Goal: Navigation & Orientation: Find specific page/section

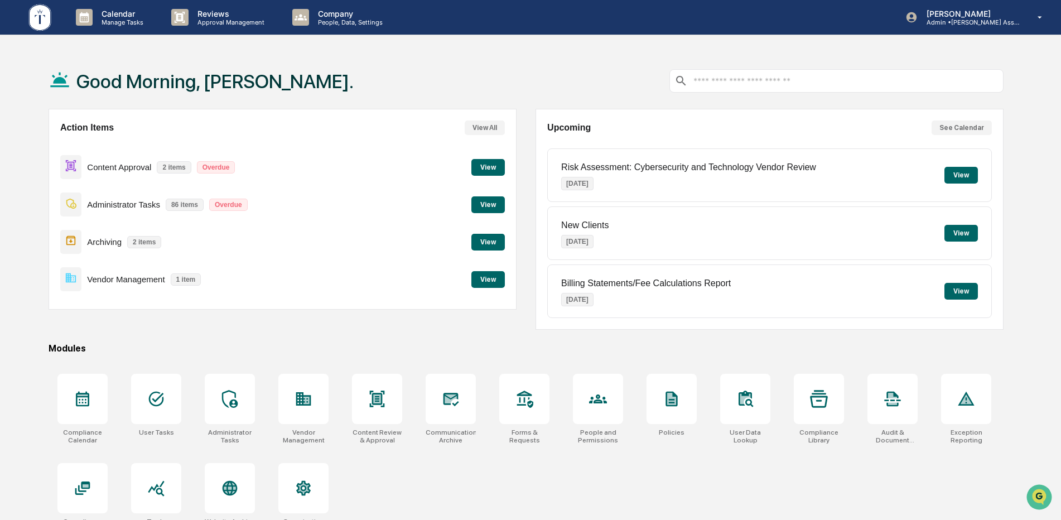
scroll to position [53, 0]
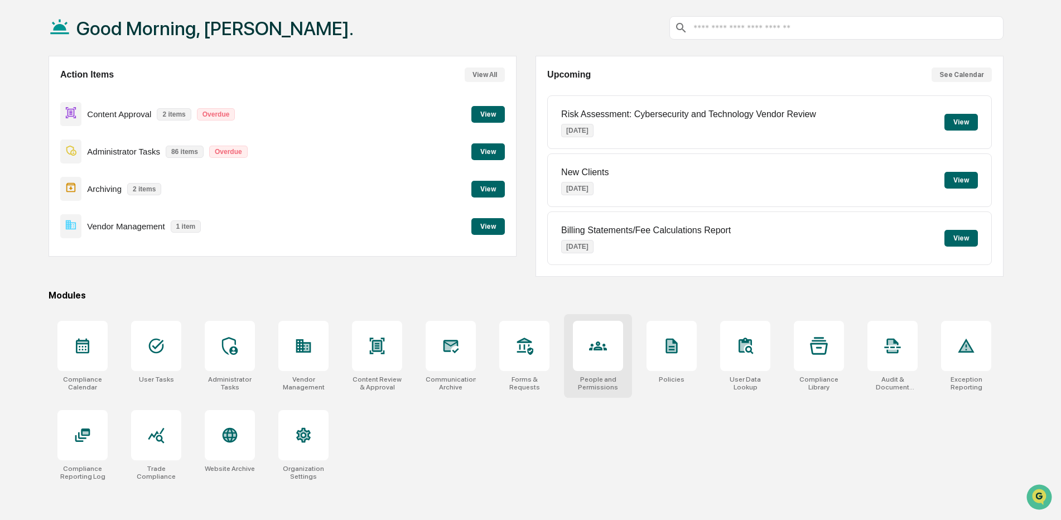
click at [597, 358] on div at bounding box center [598, 346] width 50 height 50
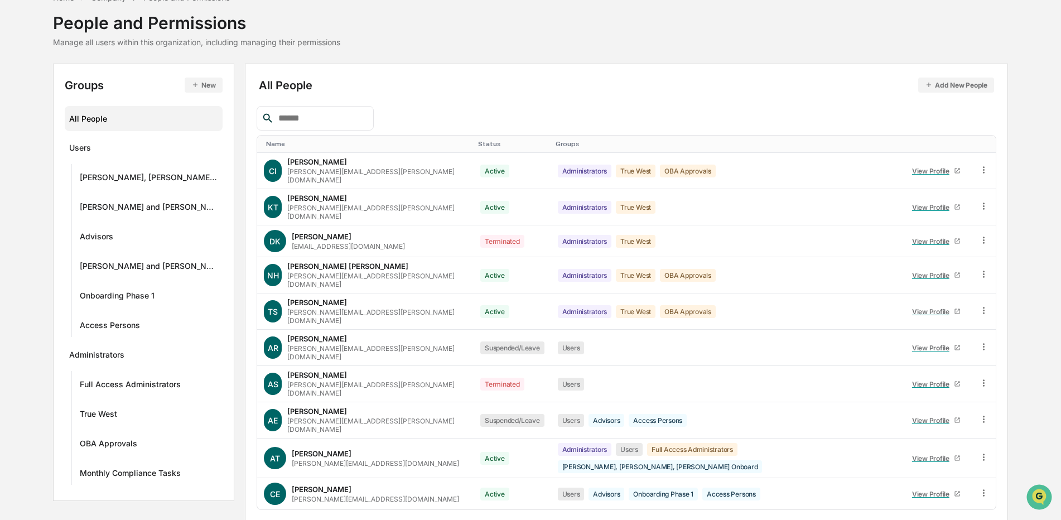
scroll to position [62, 0]
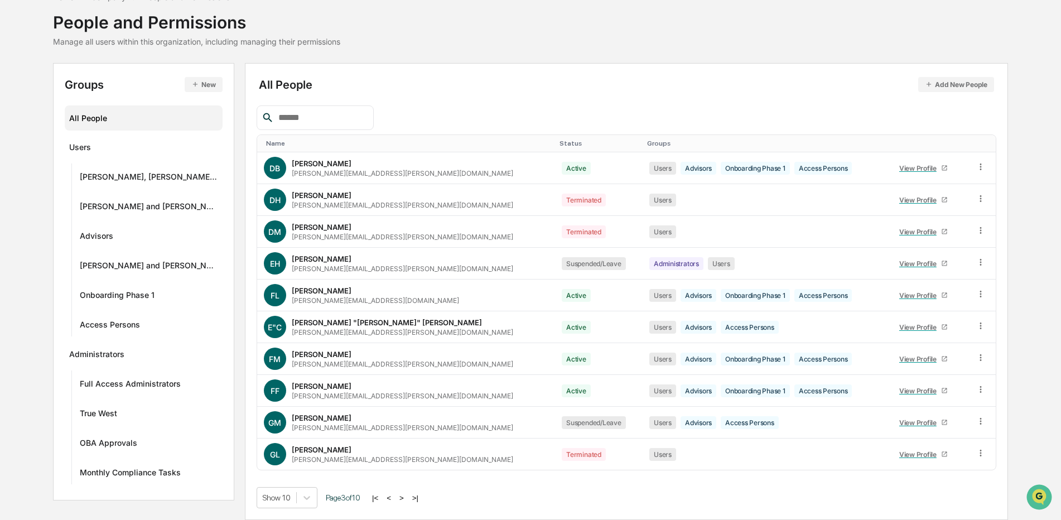
click at [396, 498] on button ">" at bounding box center [401, 497] width 11 height 9
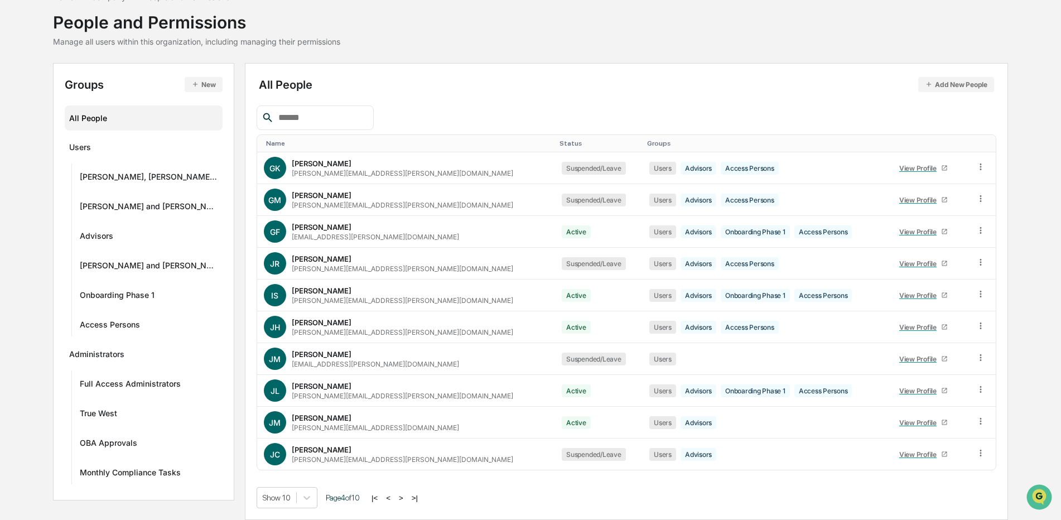
click at [396, 498] on button ">" at bounding box center [401, 497] width 11 height 9
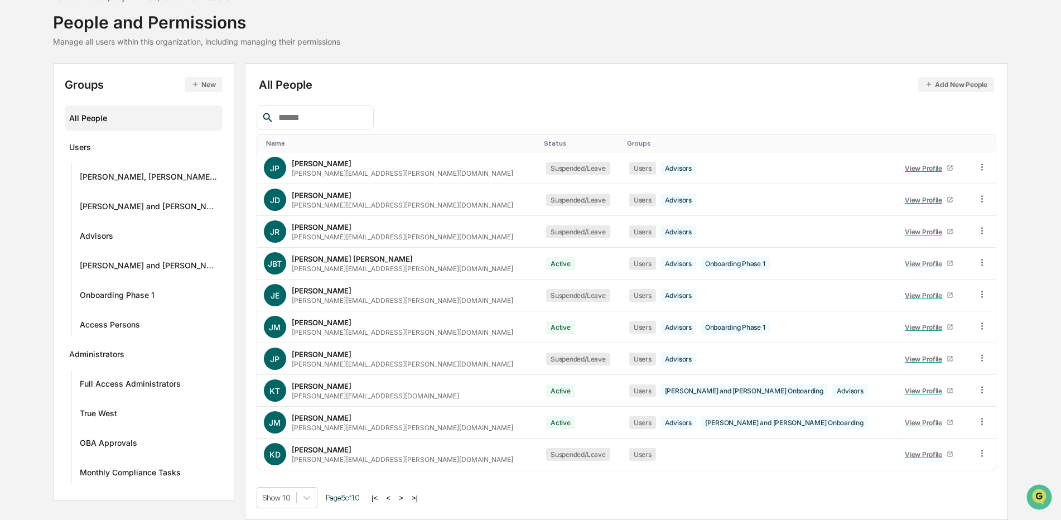
click at [383, 498] on button "<" at bounding box center [388, 497] width 11 height 9
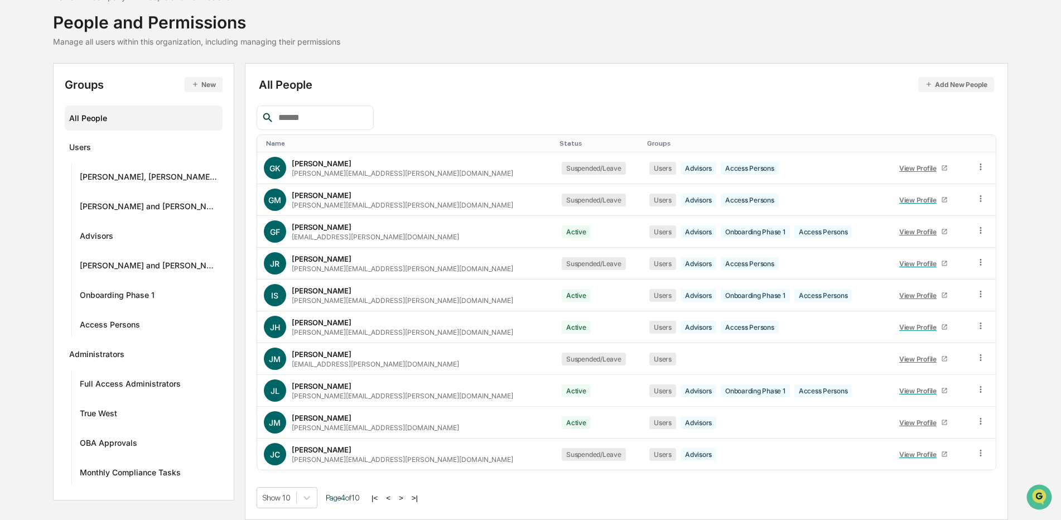
click at [396, 498] on button ">" at bounding box center [401, 497] width 11 height 9
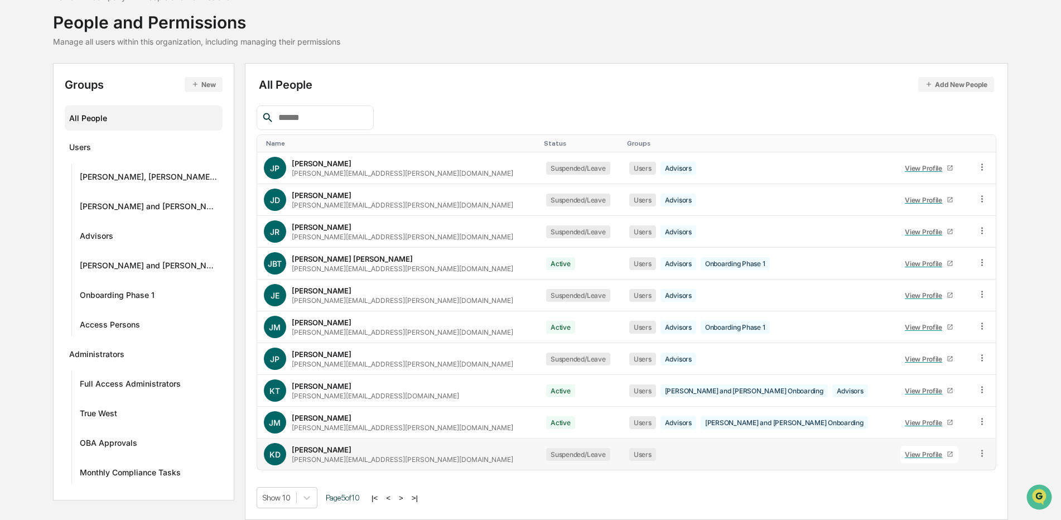
click at [905, 456] on div "View Profile" at bounding box center [926, 454] width 42 height 8
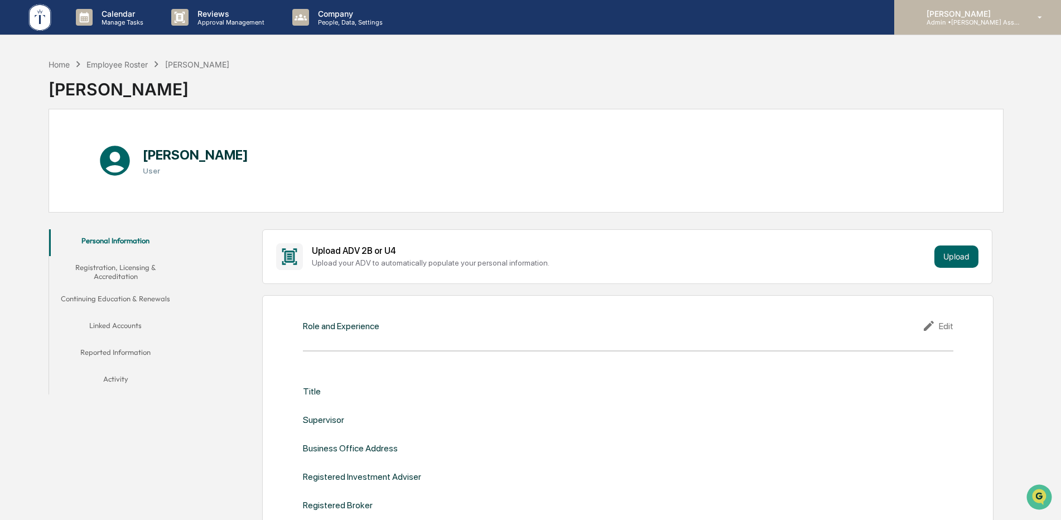
click at [1039, 15] on icon at bounding box center [1040, 17] width 20 height 11
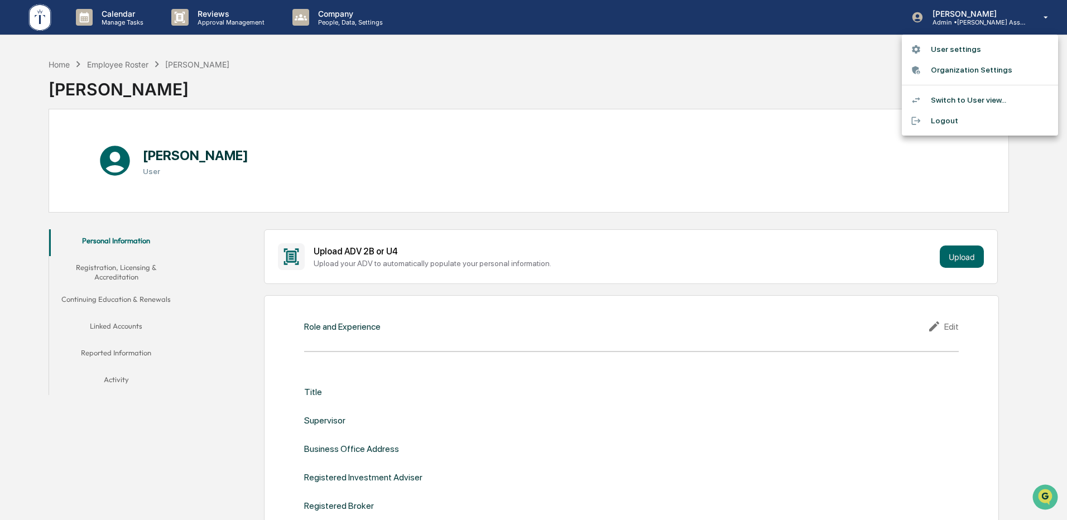
click at [956, 51] on li "User settings" at bounding box center [980, 49] width 156 height 21
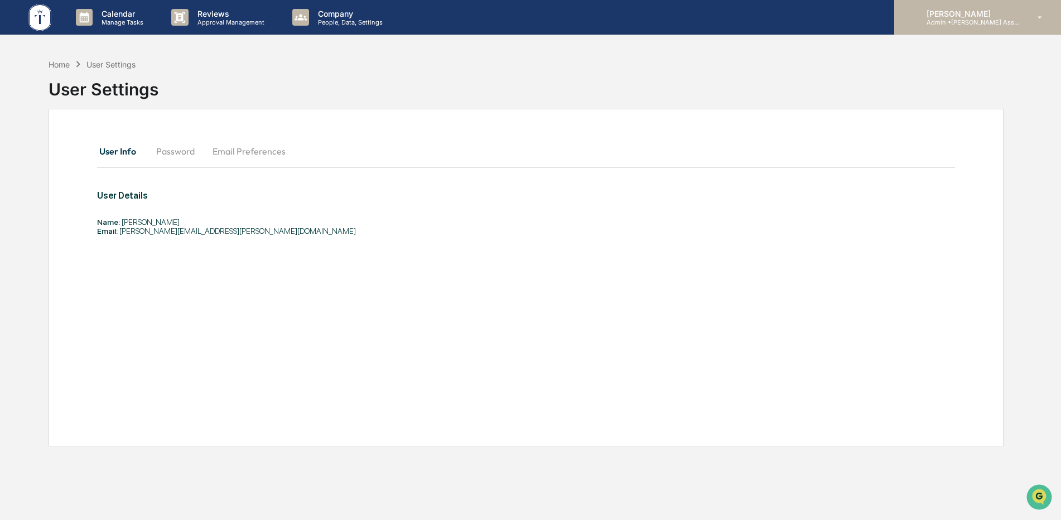
click at [1039, 17] on icon at bounding box center [1040, 17] width 4 height 2
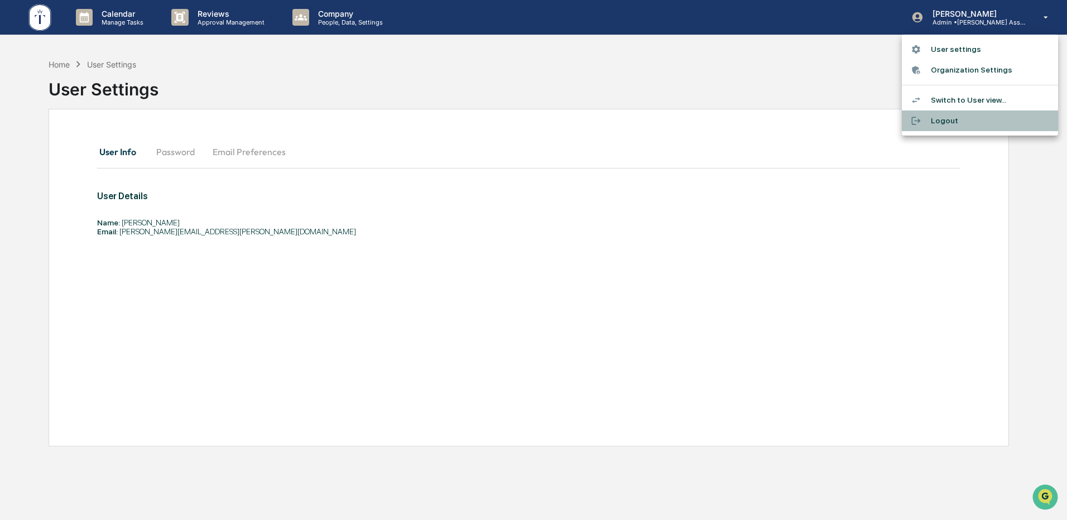
click at [929, 118] on div at bounding box center [921, 120] width 20 height 11
